Goal: Transaction & Acquisition: Subscribe to service/newsletter

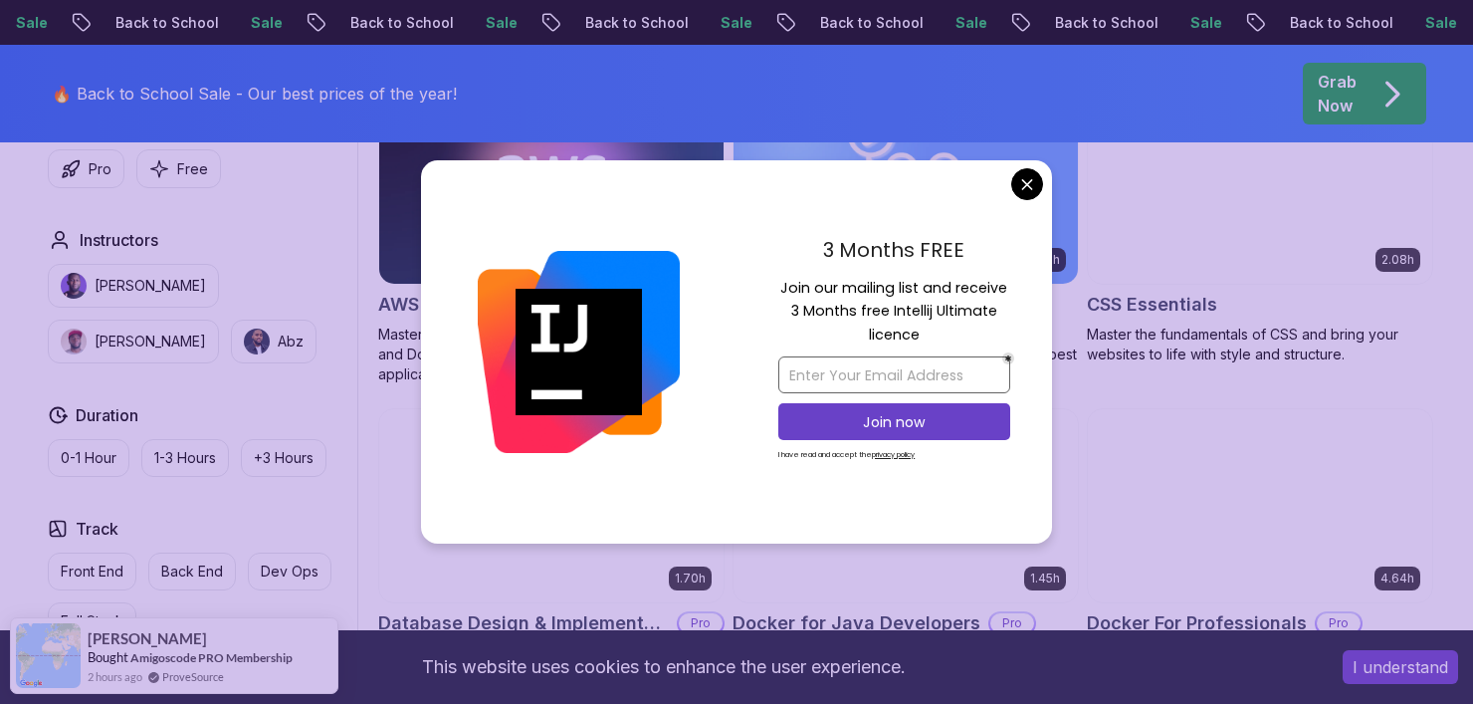
scroll to position [995, 0]
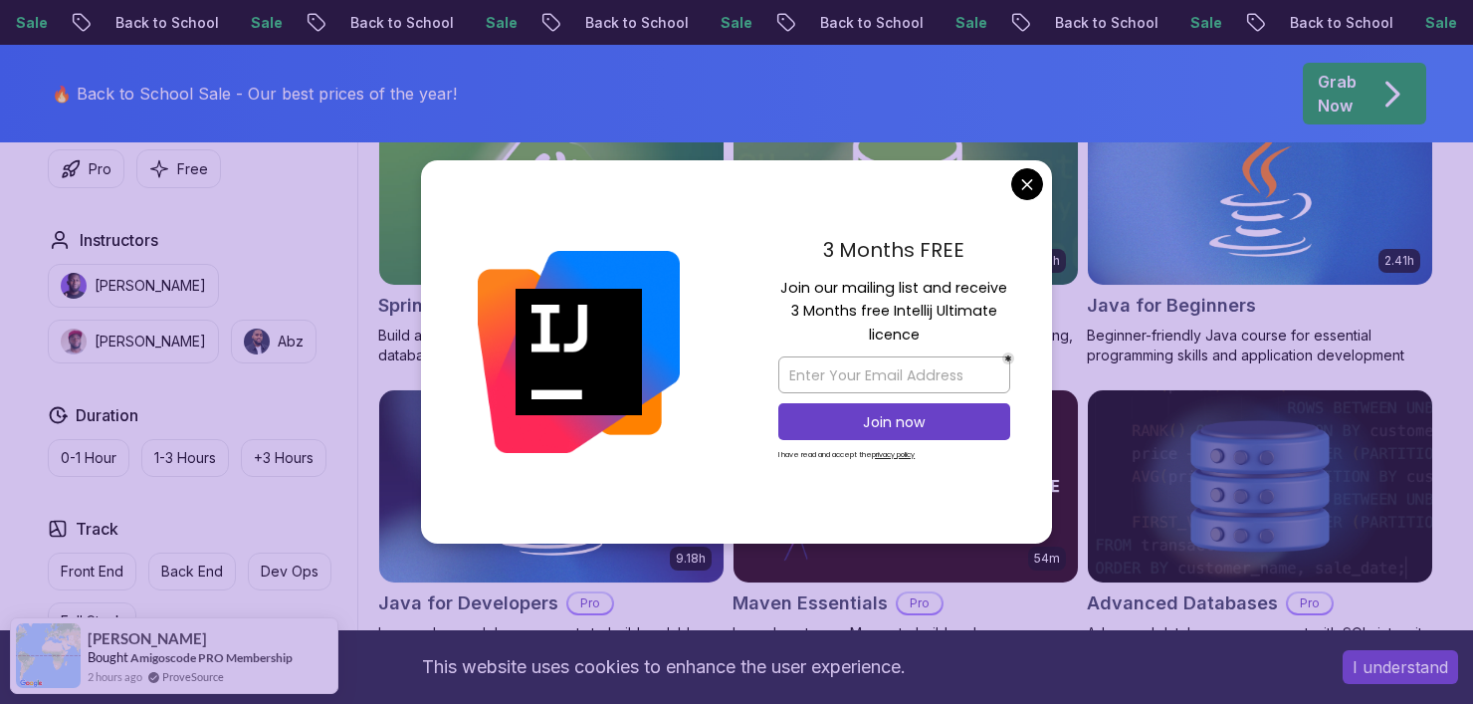
click at [1020, 201] on div "3 Months FREE Join our mailing list and receive 3 Months free Intellij Ultimate…" at bounding box center [895, 352] width 316 height 384
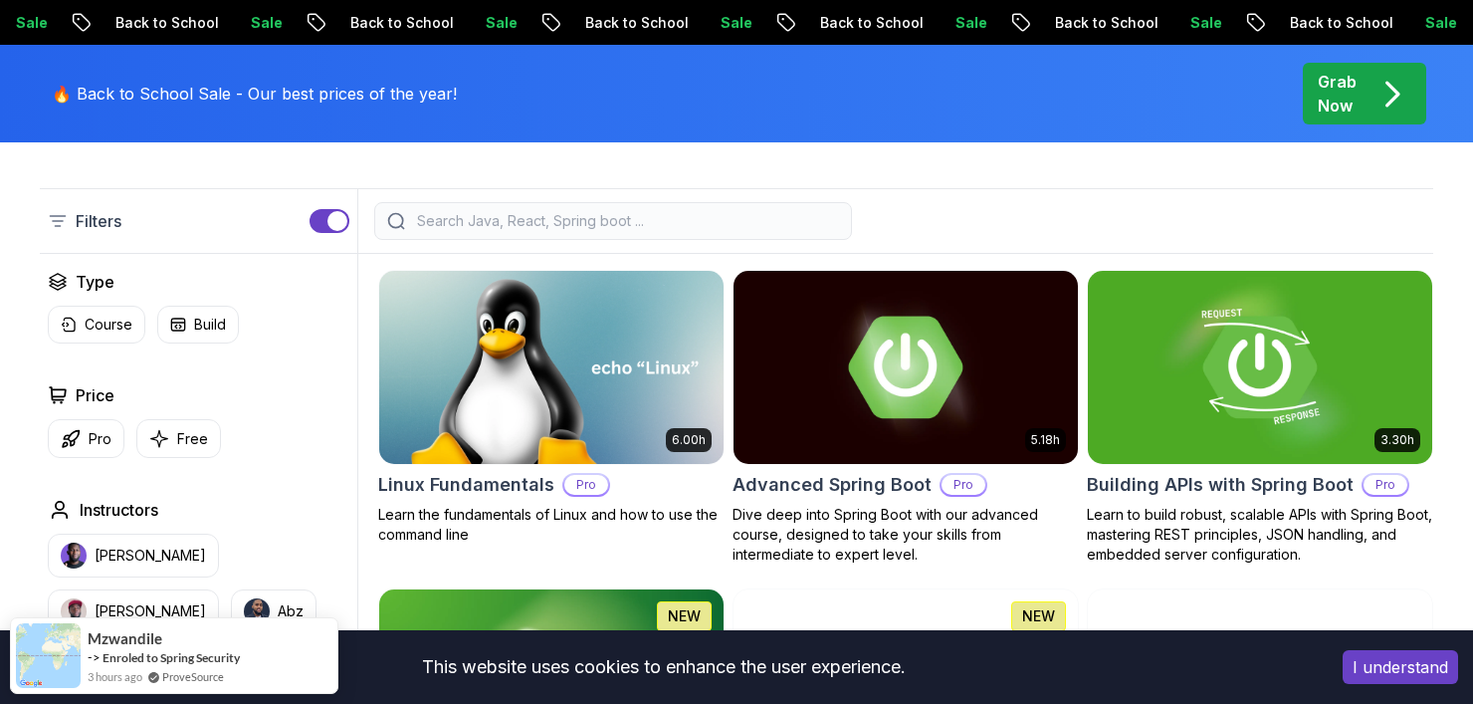
scroll to position [597, 0]
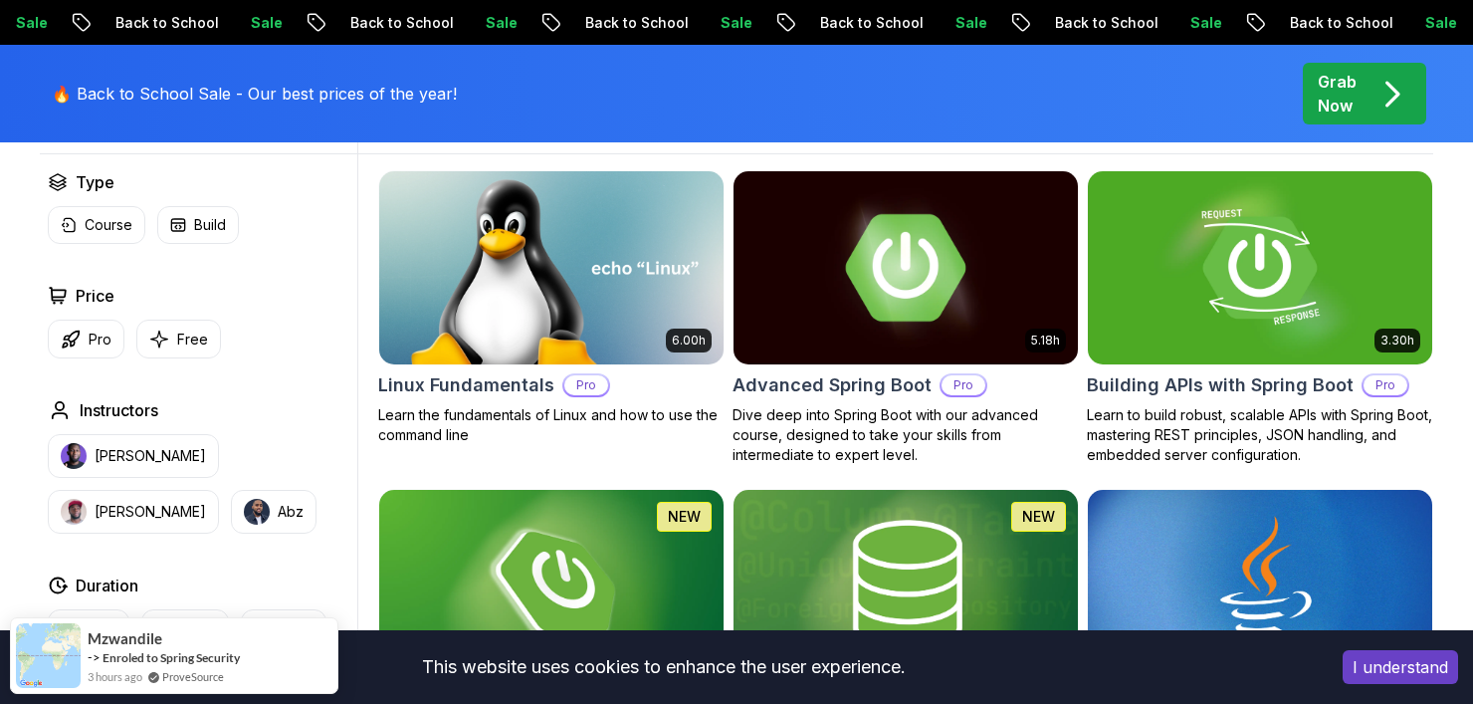
click at [925, 292] on img at bounding box center [905, 267] width 361 height 202
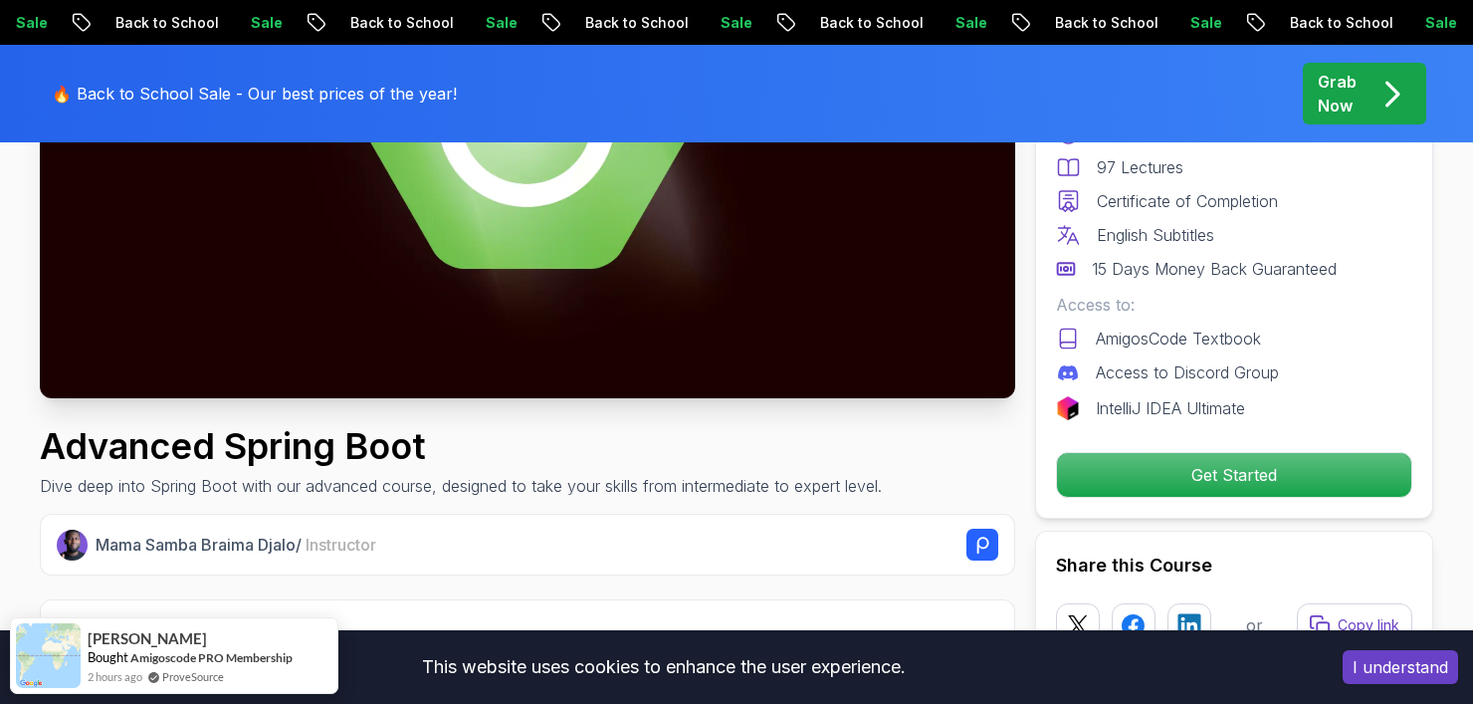
scroll to position [597, 0]
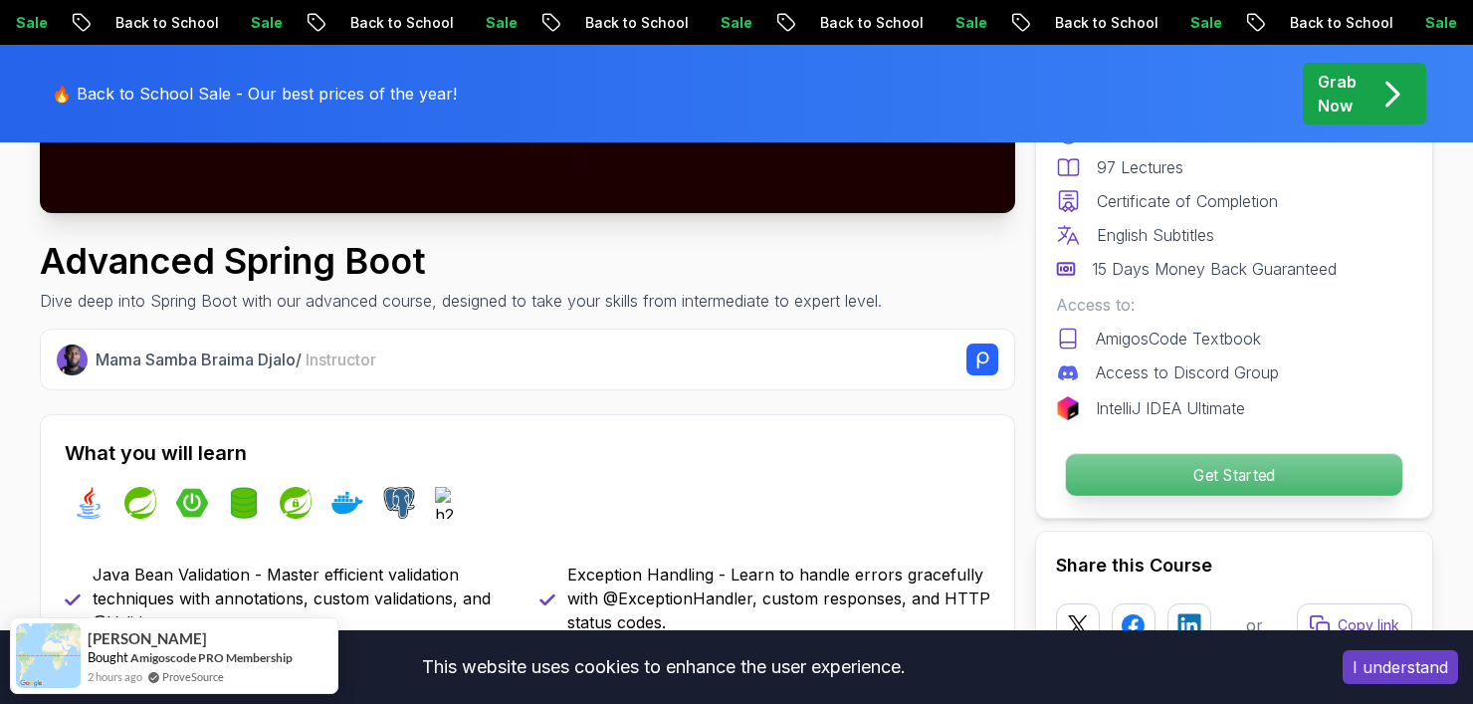
click at [1126, 463] on p "Get Started" at bounding box center [1234, 475] width 336 height 42
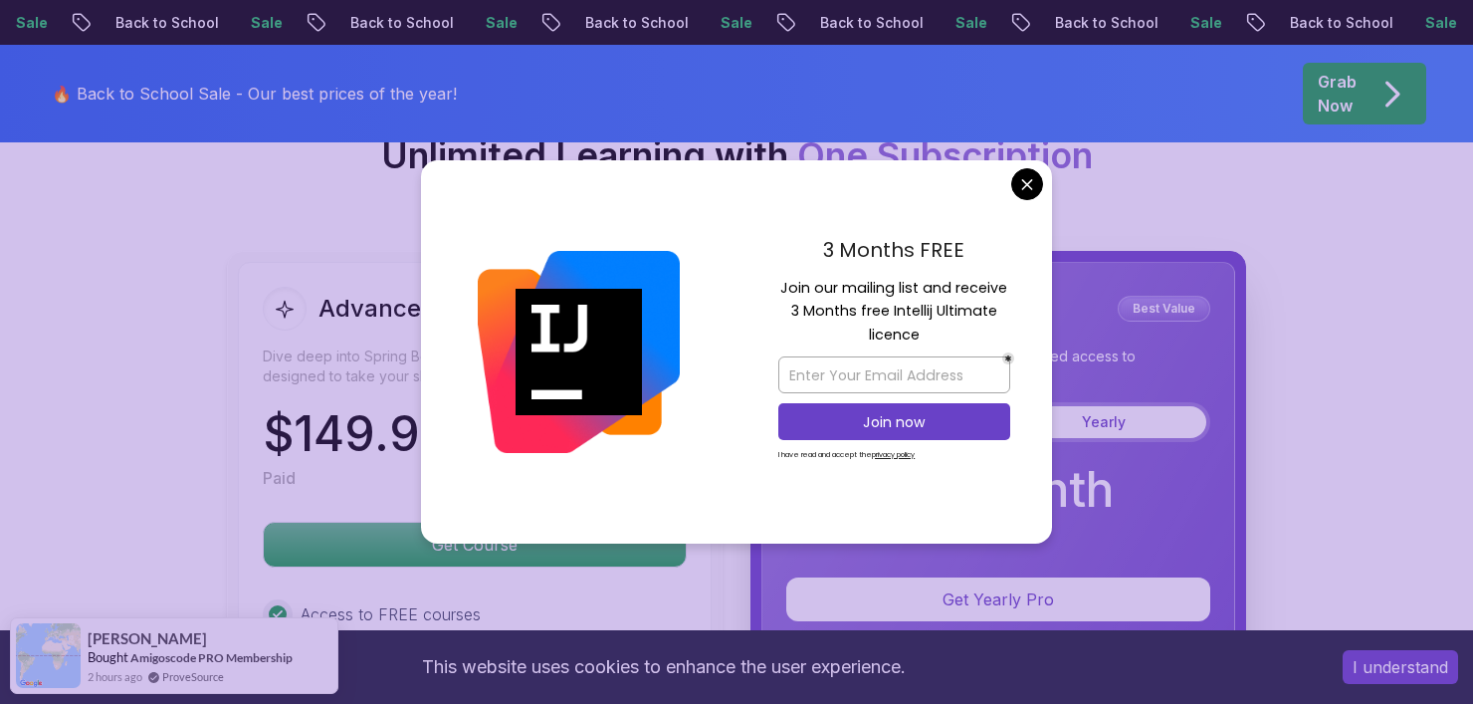
scroll to position [4436, 0]
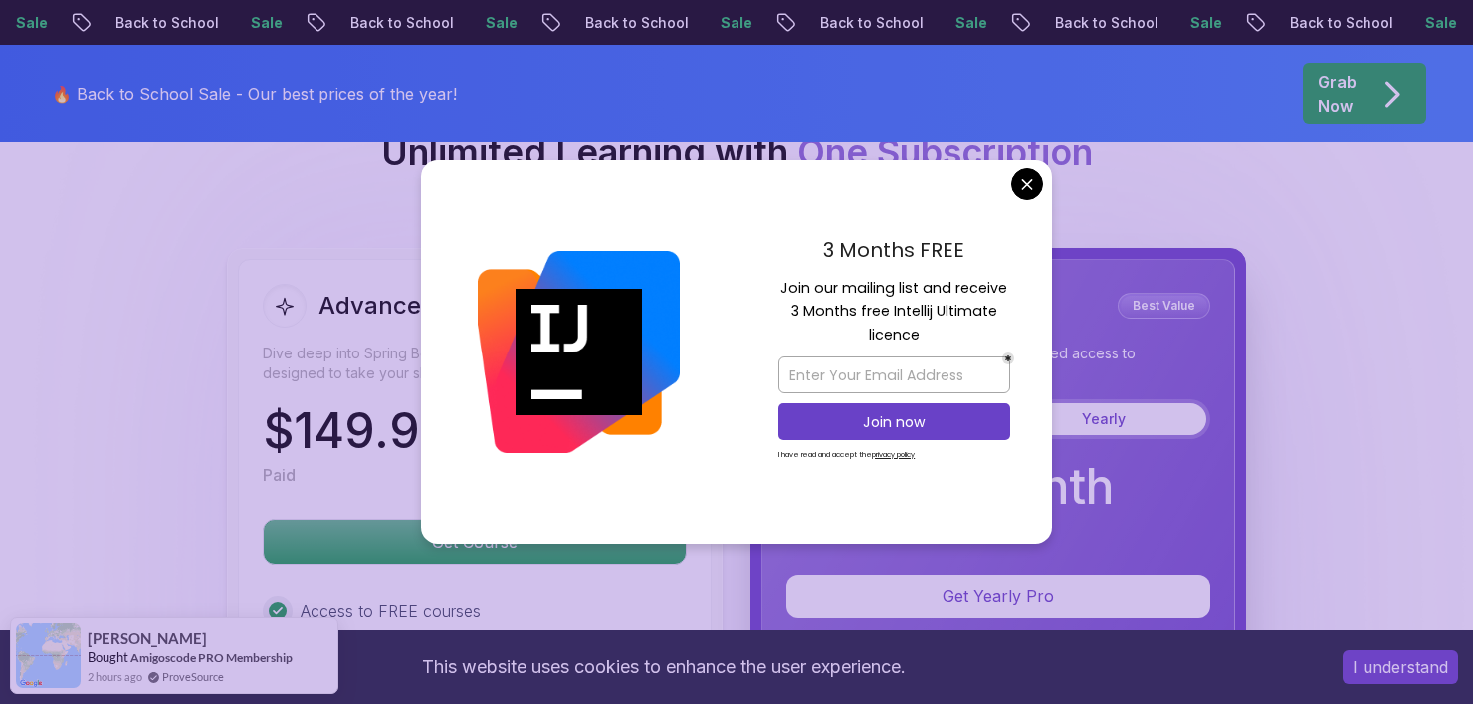
click at [1019, 195] on body "Sale Back to School Sale Back to School Sale Back to School Sale Back to School…" at bounding box center [736, 120] width 1473 height 9112
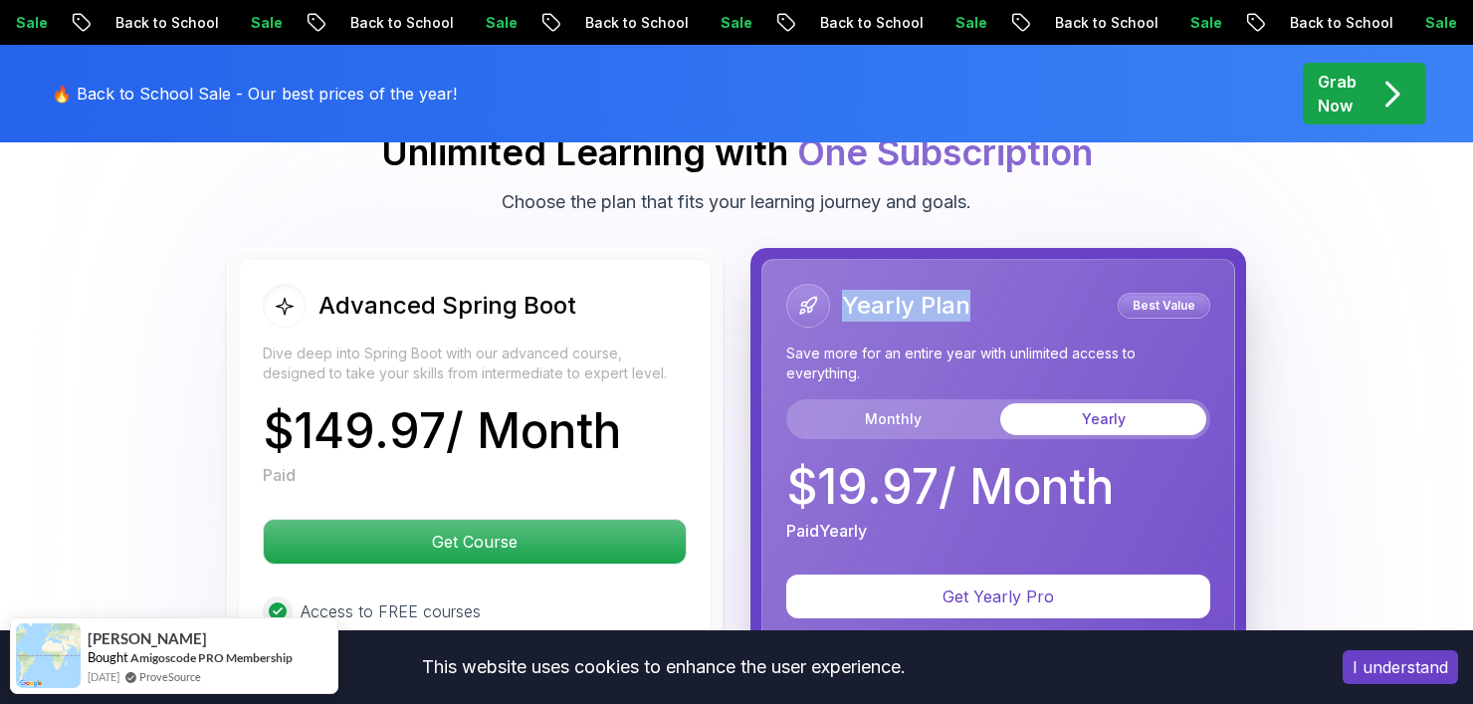
drag, startPoint x: 843, startPoint y: 244, endPoint x: 975, endPoint y: 245, distance: 132.4
click at [975, 284] on div "Yearly Plan Best Value" at bounding box center [998, 306] width 424 height 44
click at [826, 463] on p "$ 19.97 / Month" at bounding box center [949, 487] width 327 height 48
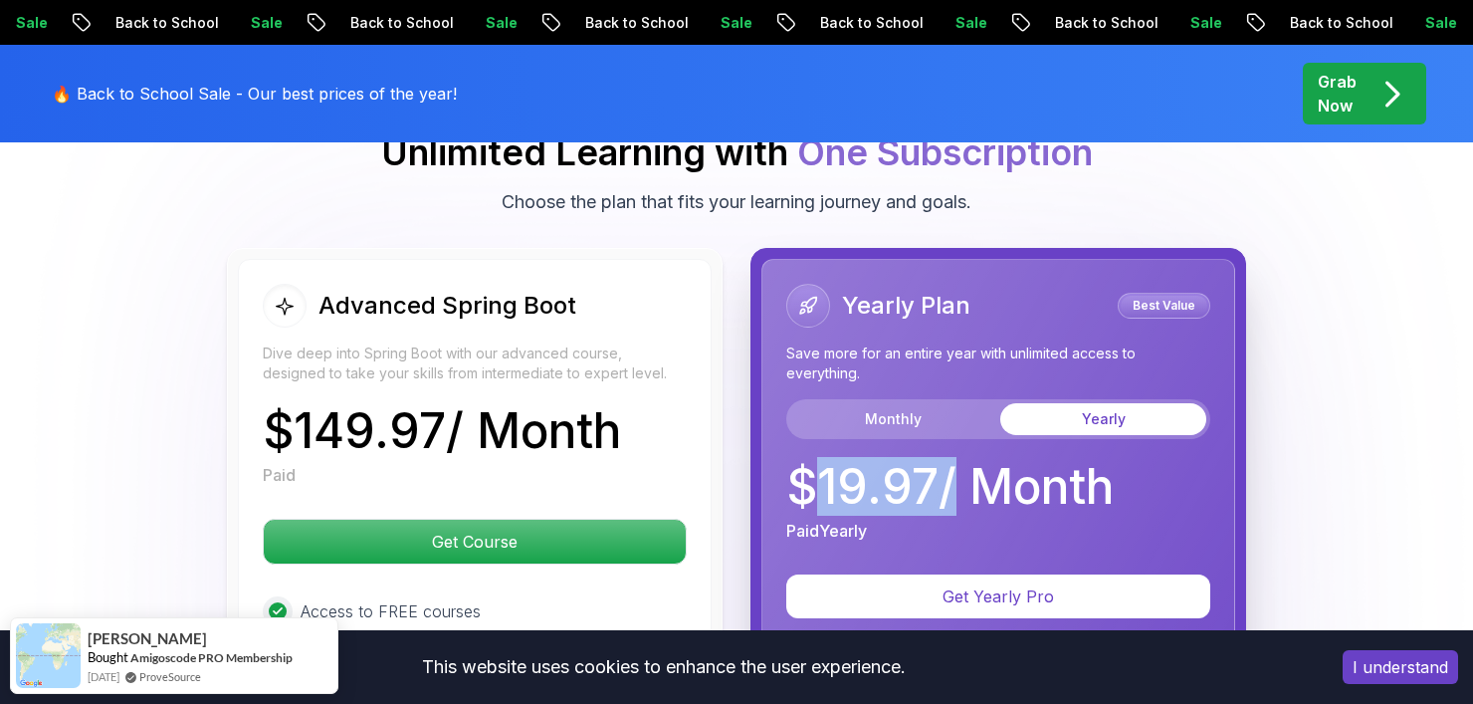
drag, startPoint x: 826, startPoint y: 431, endPoint x: 923, endPoint y: 424, distance: 96.8
click at [923, 463] on p "$ 19.97 / Month" at bounding box center [949, 487] width 327 height 48
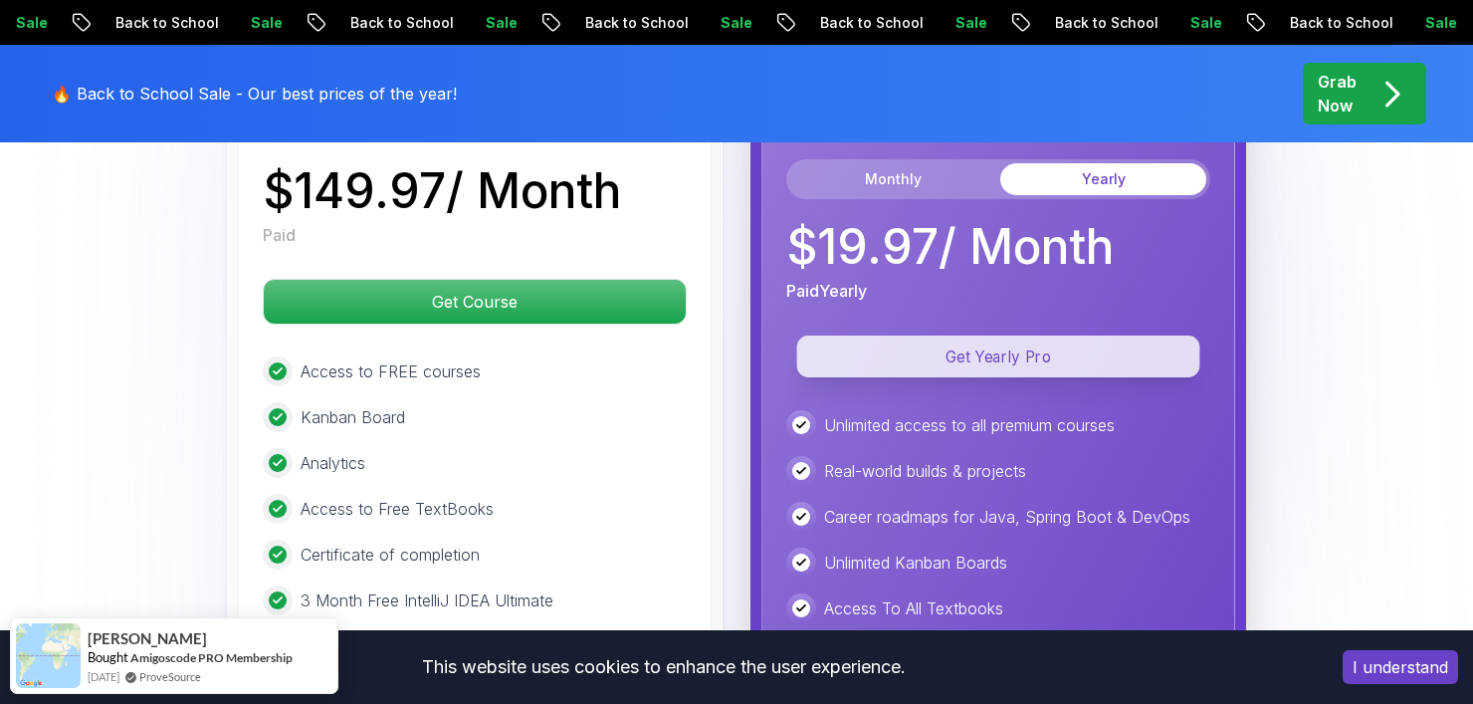
scroll to position [4536, 0]
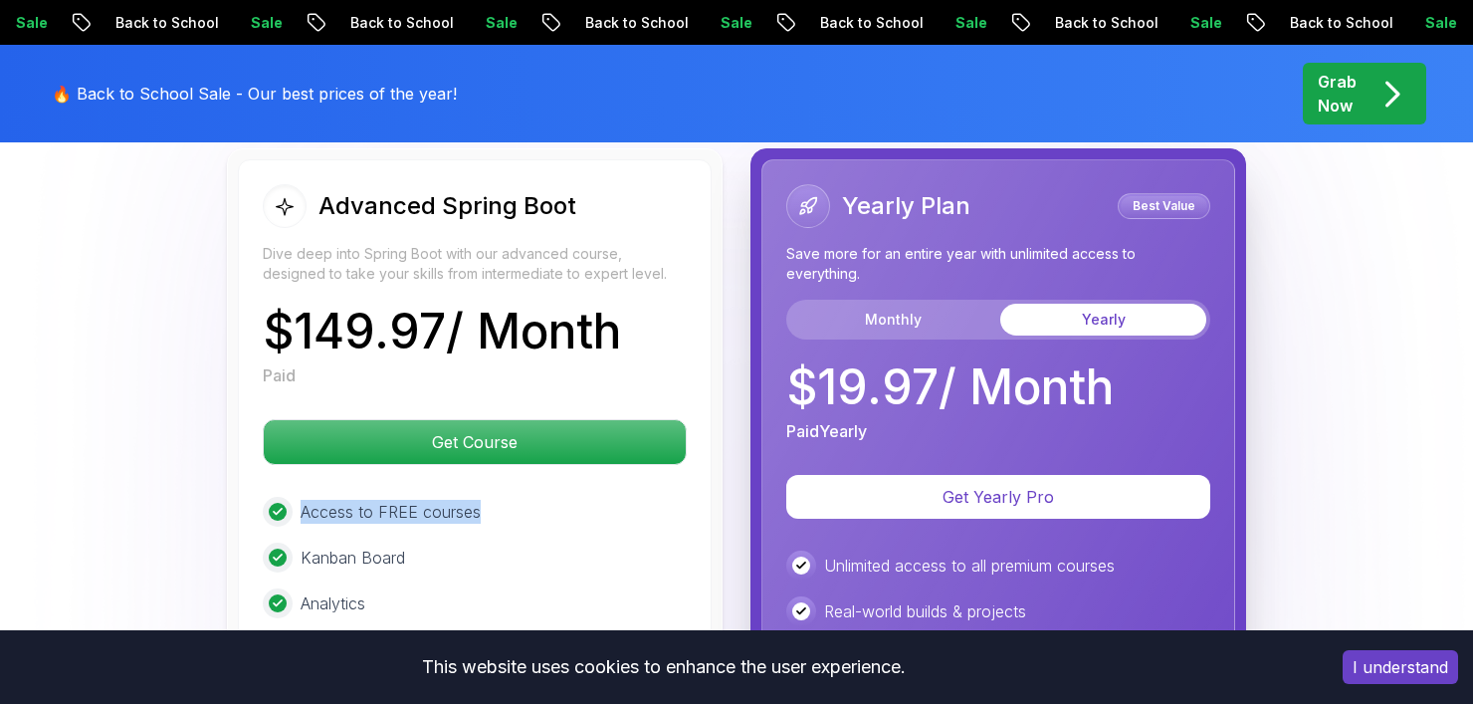
drag, startPoint x: 301, startPoint y: 456, endPoint x: 526, endPoint y: 453, distance: 225.0
click at [526, 497] on div "Access to FREE courses" at bounding box center [475, 512] width 424 height 30
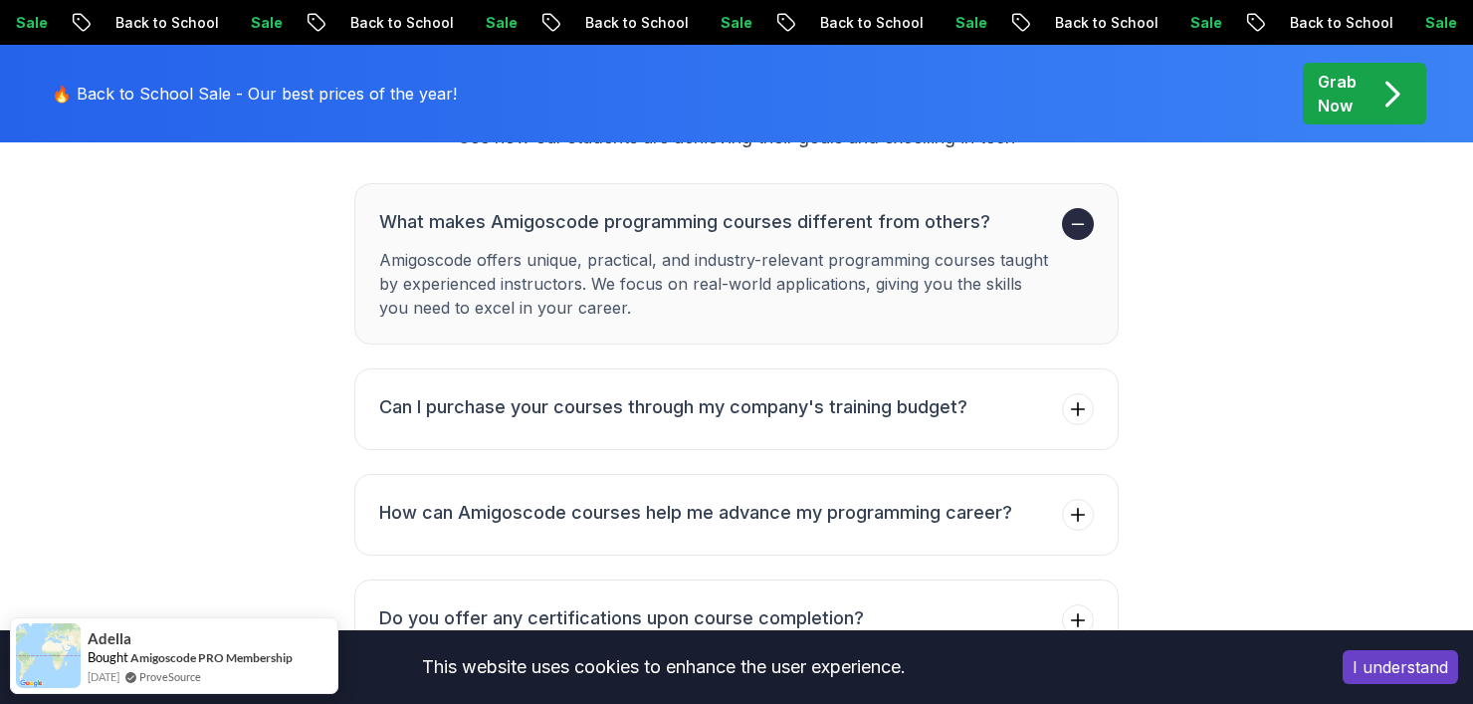
scroll to position [6055, 0]
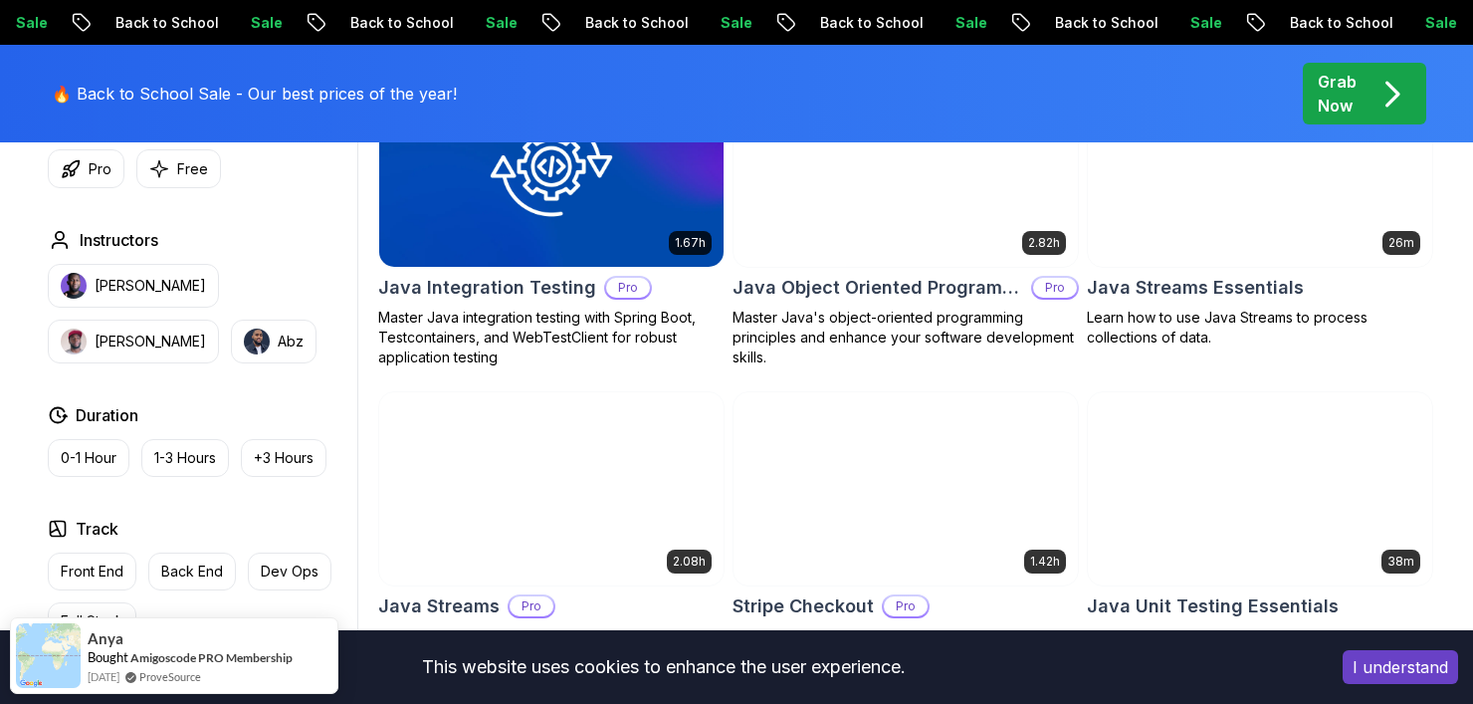
scroll to position [3185, 0]
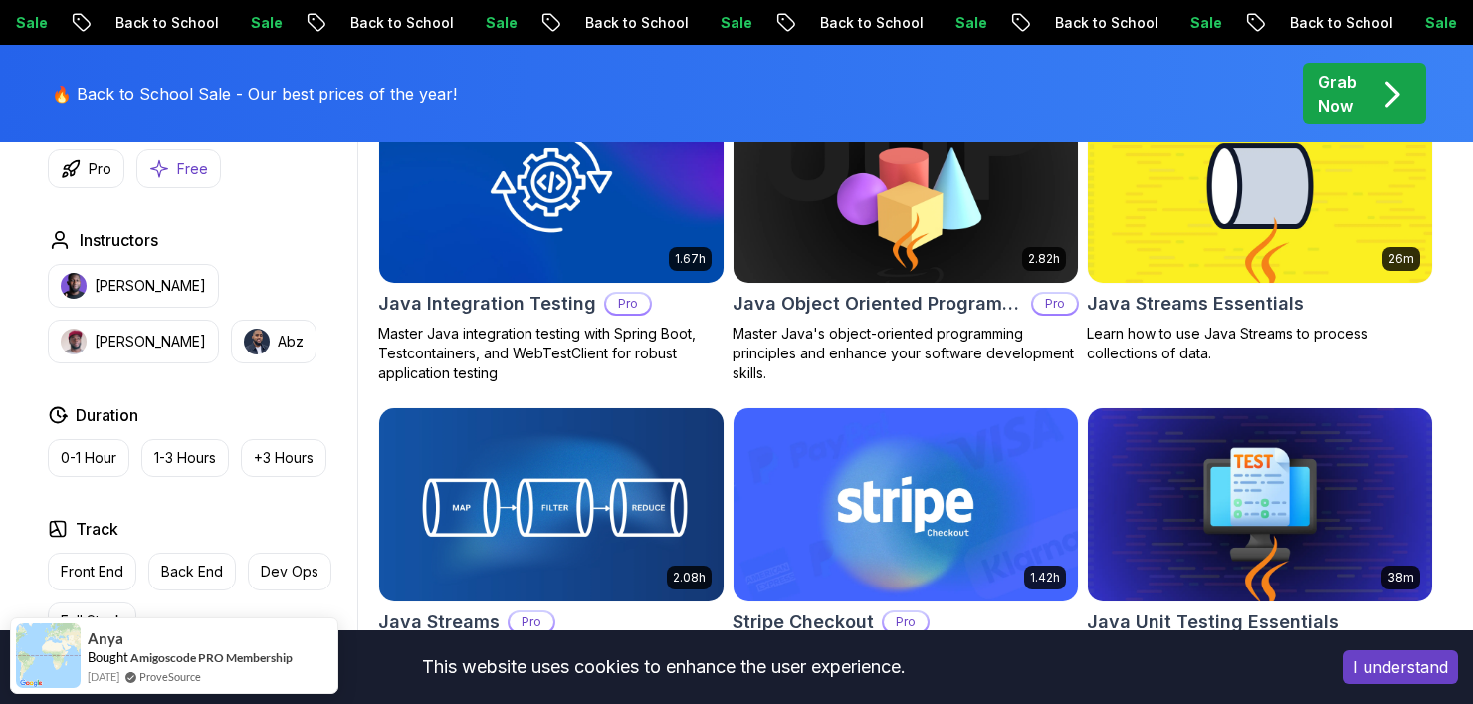
click at [189, 159] on p "Free" at bounding box center [192, 169] width 31 height 20
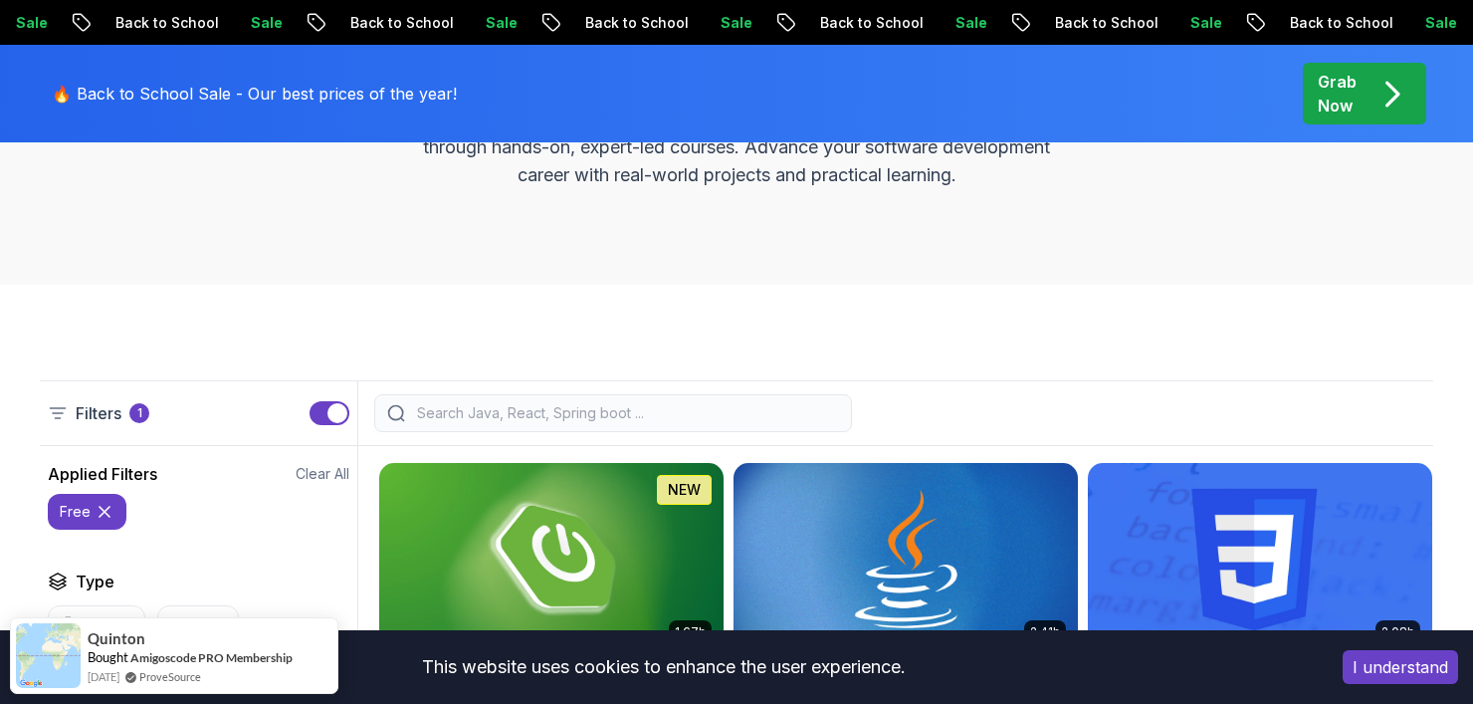
scroll to position [299, 0]
